Goal: Information Seeking & Learning: Learn about a topic

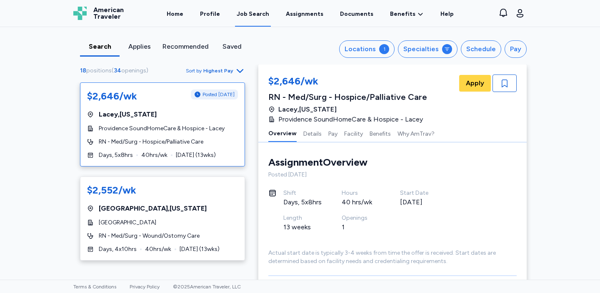
click at [208, 138] on div "RN - Med/Surg - Hospice/Palliative Care" at bounding box center [162, 142] width 151 height 8
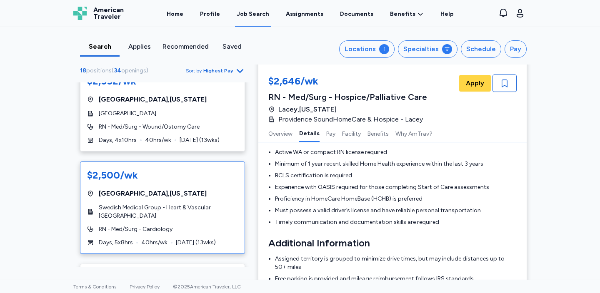
scroll to position [118, 0]
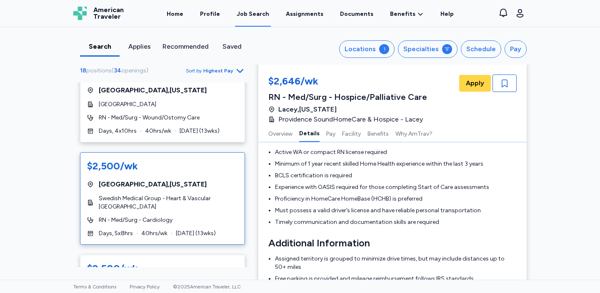
click at [214, 202] on span "Swedish Medical Group - Heart & Vascular [GEOGRAPHIC_DATA]" at bounding box center [168, 202] width 139 height 17
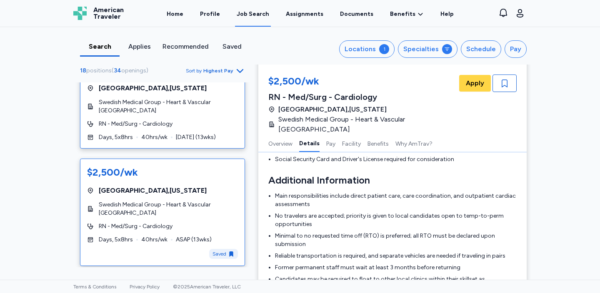
scroll to position [216, 0]
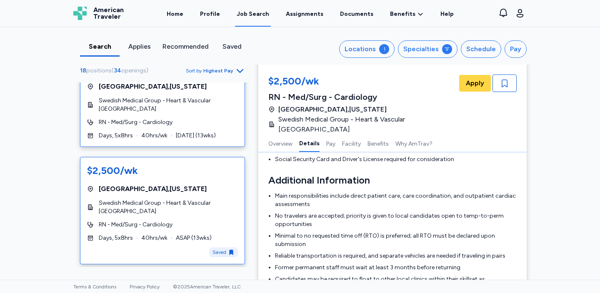
click at [217, 202] on span "Swedish Medical Group - Heart & Vascular [GEOGRAPHIC_DATA]" at bounding box center [168, 207] width 139 height 17
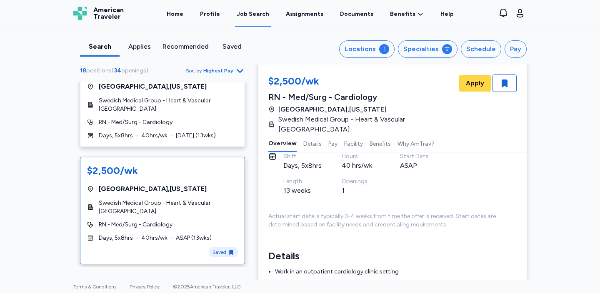
scroll to position [48, 0]
click at [506, 85] on icon "button" at bounding box center [504, 84] width 6 height 8
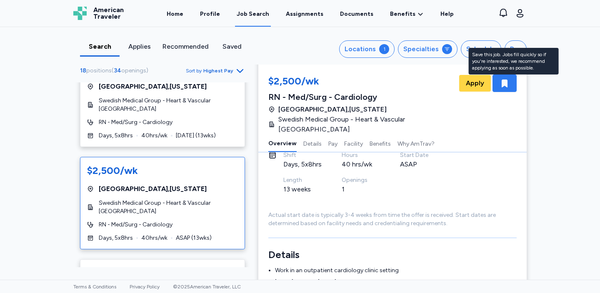
click at [505, 88] on div "button" at bounding box center [504, 83] width 24 height 17
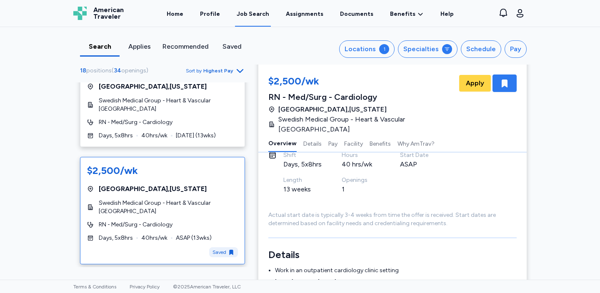
click at [504, 84] on icon "button" at bounding box center [504, 84] width 6 height 8
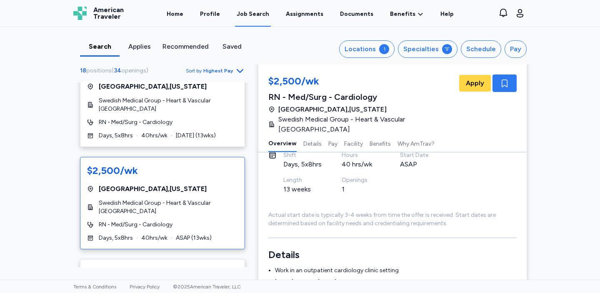
click at [504, 84] on icon "button" at bounding box center [504, 84] width 6 height 8
click at [504, 88] on icon "button" at bounding box center [504, 83] width 10 height 10
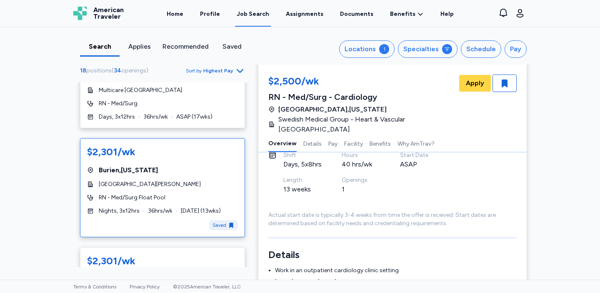
scroll to position [743, 0]
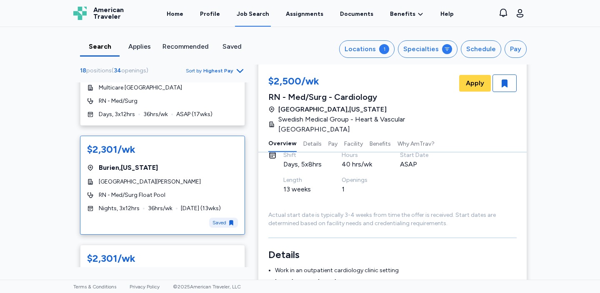
click at [199, 205] on span "[DATE] ( 13 wks)" at bounding box center [201, 208] width 40 height 8
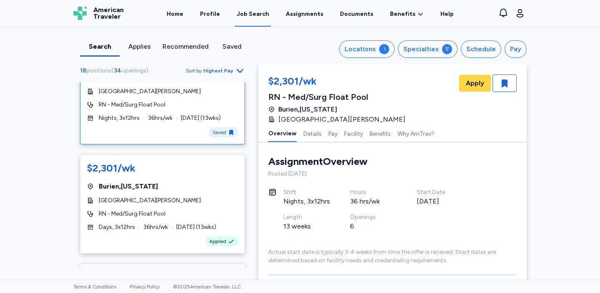
scroll to position [835, 0]
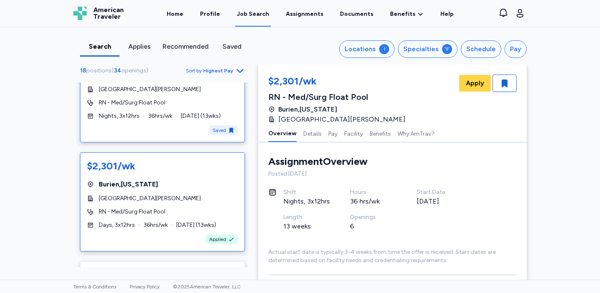
click at [199, 183] on div "Burien , [US_STATE]" at bounding box center [162, 185] width 151 height 10
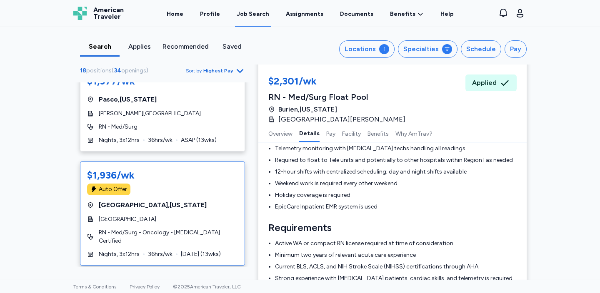
scroll to position [255, 0]
